Goal: Find contact information: Obtain details needed to contact an individual or organization

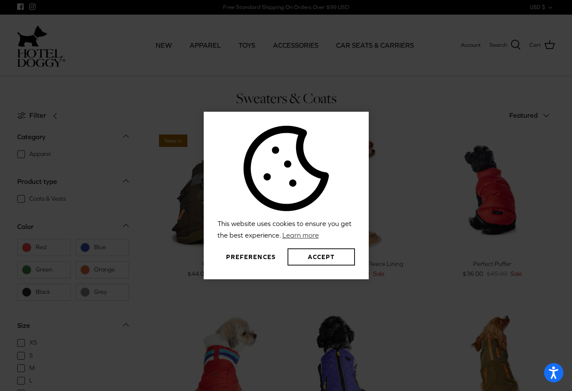
click at [318, 260] on button "Accept" at bounding box center [321, 256] width 67 height 17
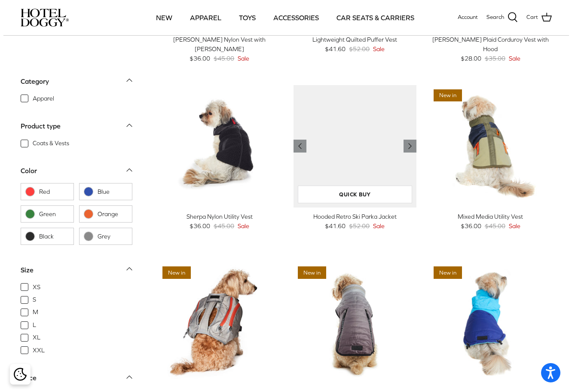
scroll to position [731, 0]
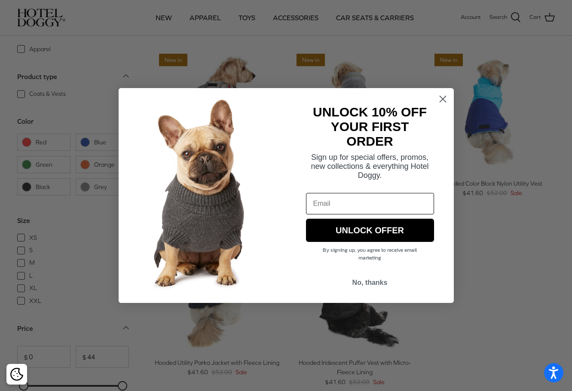
click at [440, 104] on circle "Close dialog" at bounding box center [442, 99] width 14 height 14
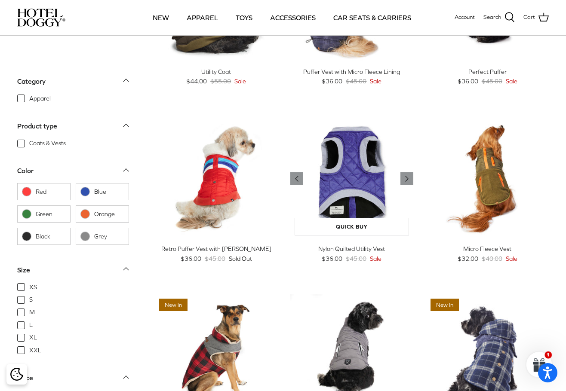
scroll to position [0, 0]
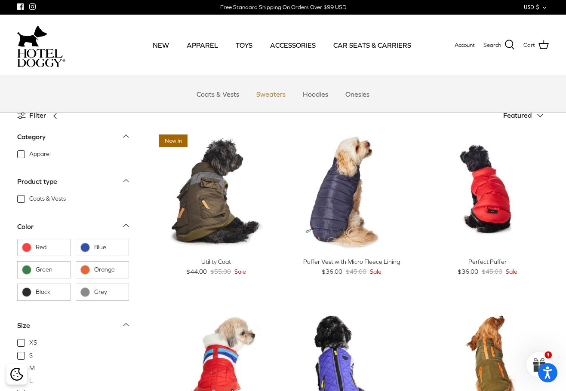
click at [265, 95] on link "Sweaters" at bounding box center [270, 94] width 45 height 26
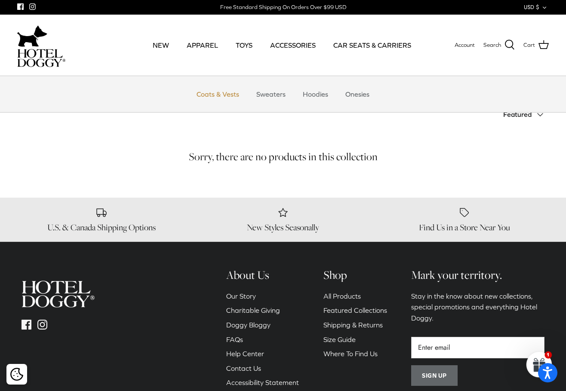
click at [212, 94] on link "Coats & Vests" at bounding box center [218, 94] width 58 height 26
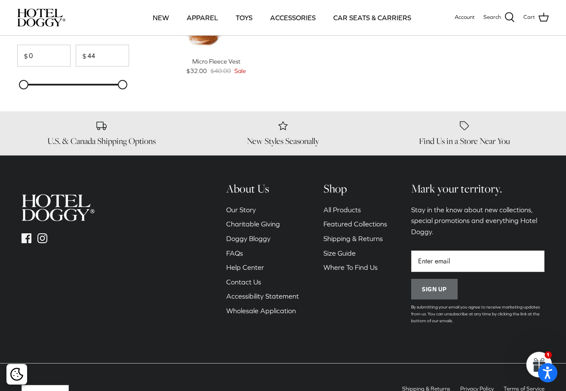
scroll to position [1077, 0]
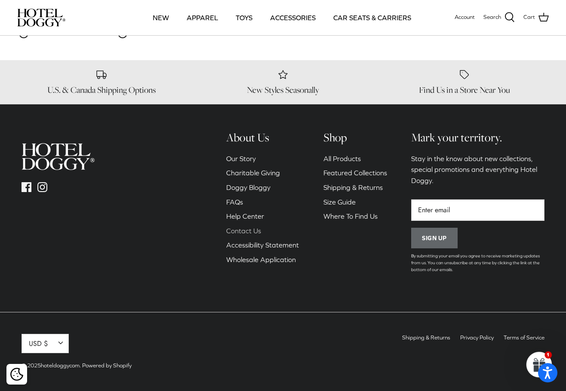
click at [251, 229] on link "Contact Us" at bounding box center [243, 231] width 35 height 8
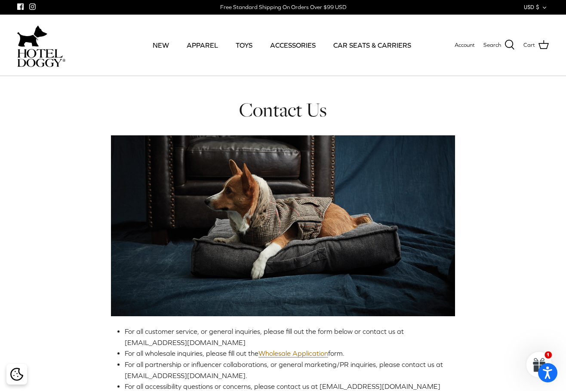
click at [544, 230] on div "Contact Us For all customer service, or general inquiries, please fill out the …" at bounding box center [283, 353] width 566 height 511
click at [540, 258] on div "Contact Us For all customer service, or general inquiries, please fill out the …" at bounding box center [283, 353] width 566 height 511
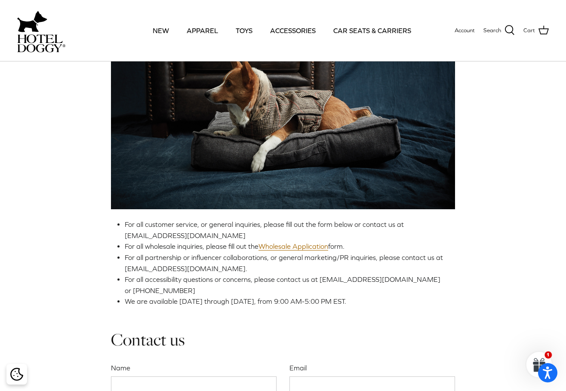
scroll to position [172, 0]
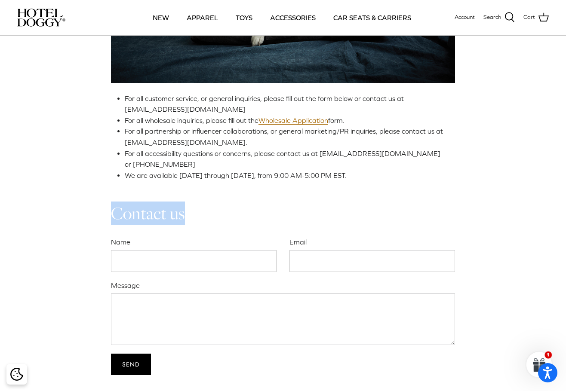
drag, startPoint x: 110, startPoint y: 212, endPoint x: 201, endPoint y: 205, distance: 91.4
click at [201, 205] on div "Contact Us For all customer service, or general inquiries, please fill out the …" at bounding box center [283, 119] width 566 height 511
copy h2 "Contact us"
